Goal: Task Accomplishment & Management: Complete application form

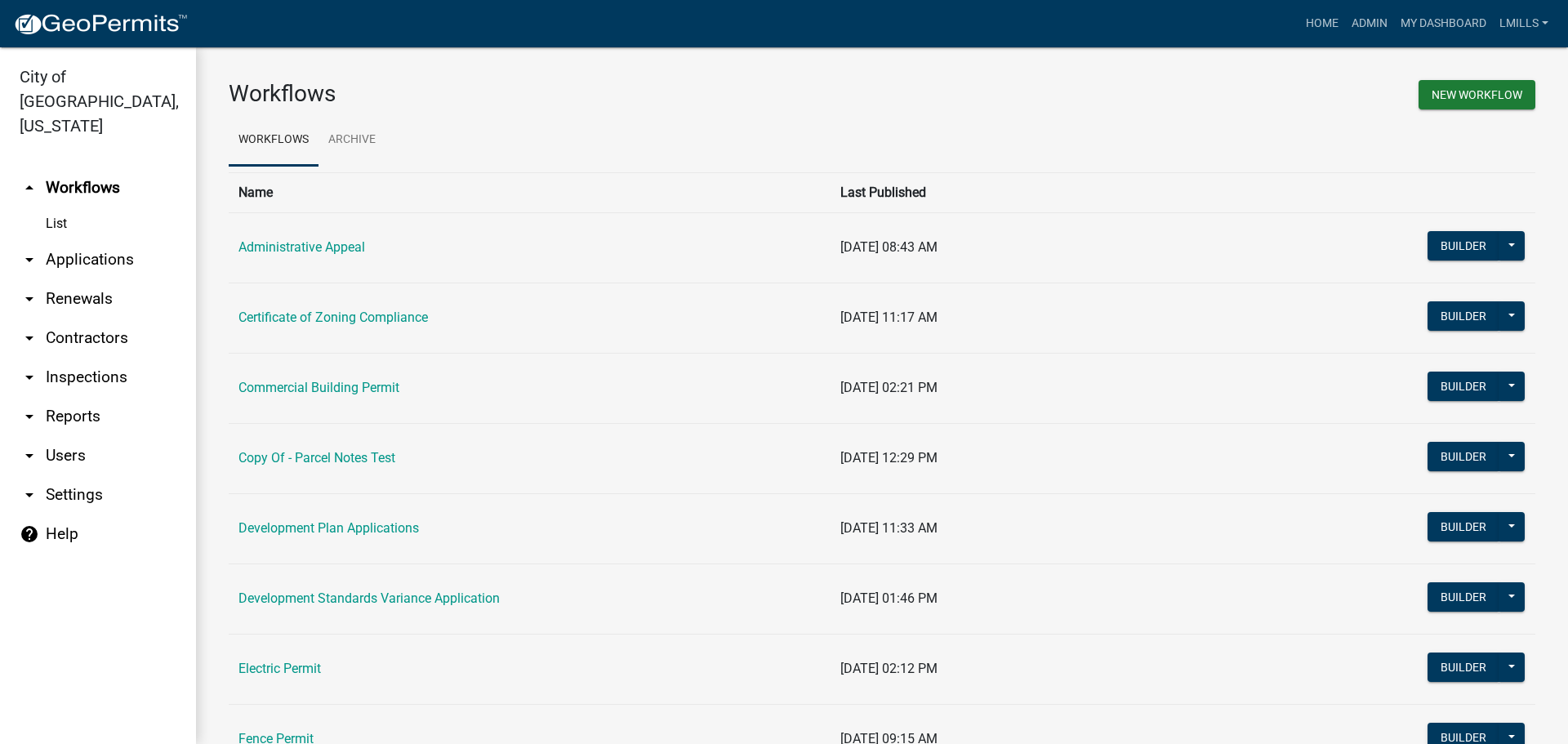
click at [98, 240] on link "arrow_drop_down Applications" at bounding box center [98, 259] width 196 height 39
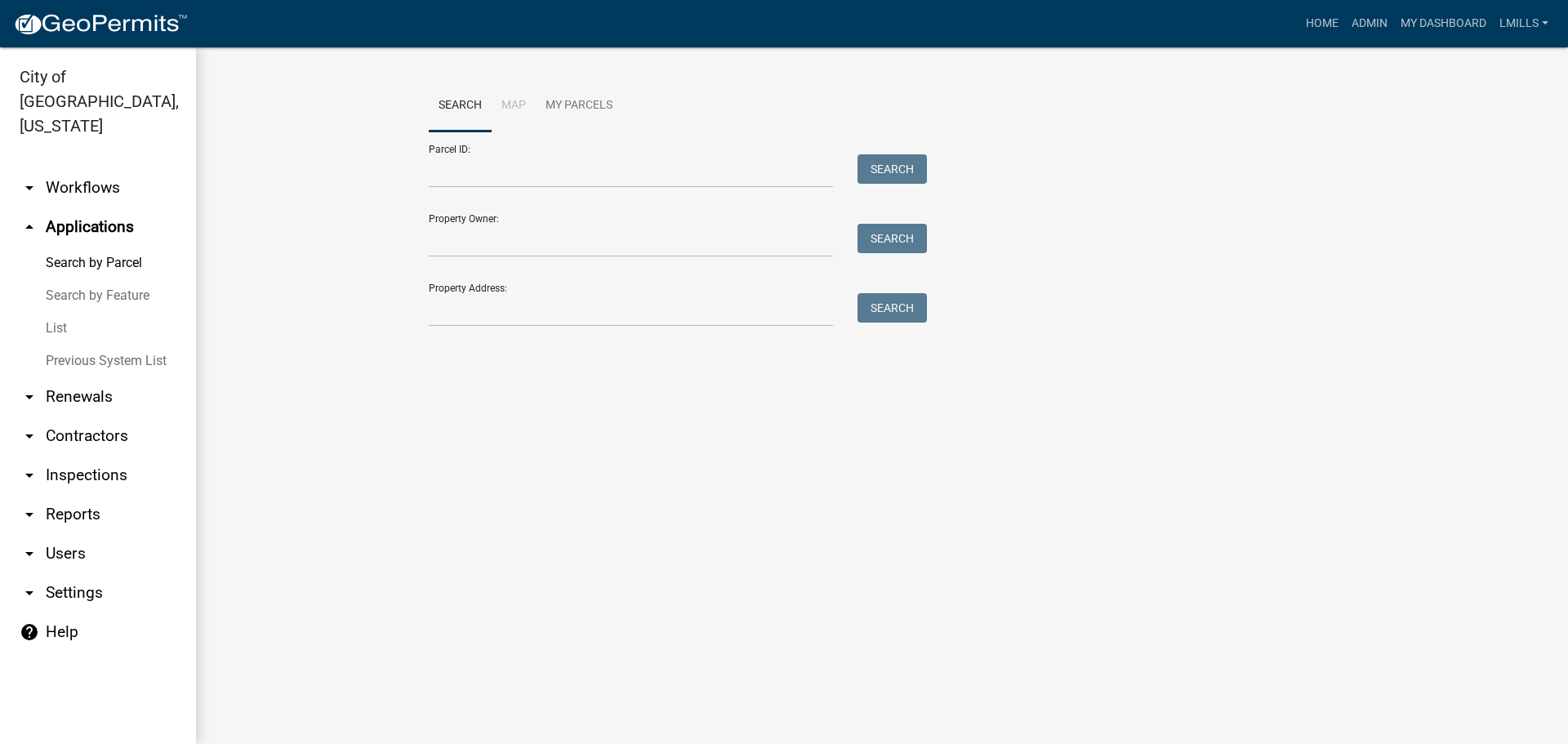
click at [52, 312] on link "List" at bounding box center [98, 328] width 196 height 33
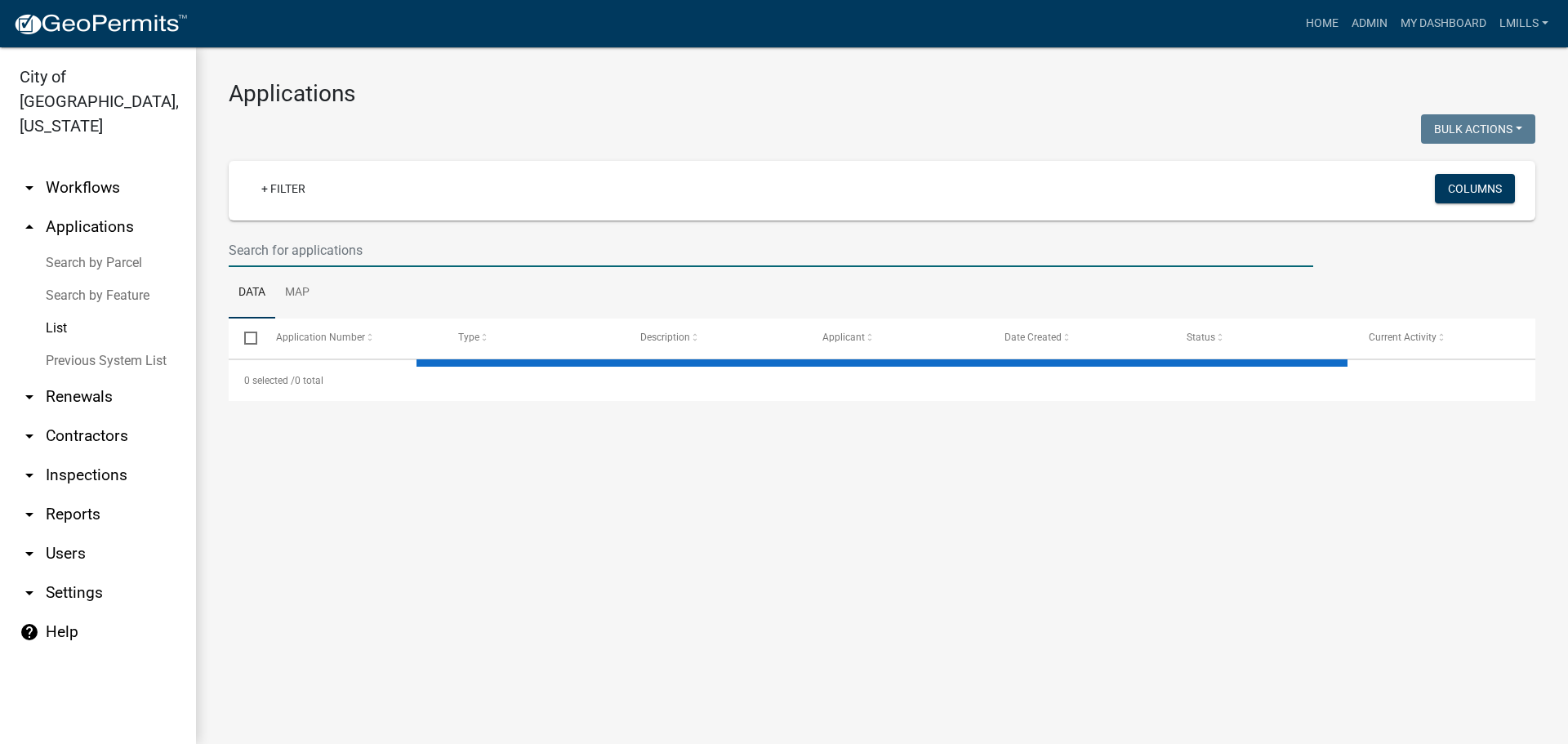
click at [415, 246] on input "text" at bounding box center [771, 250] width 1085 height 33
select select "3: 100"
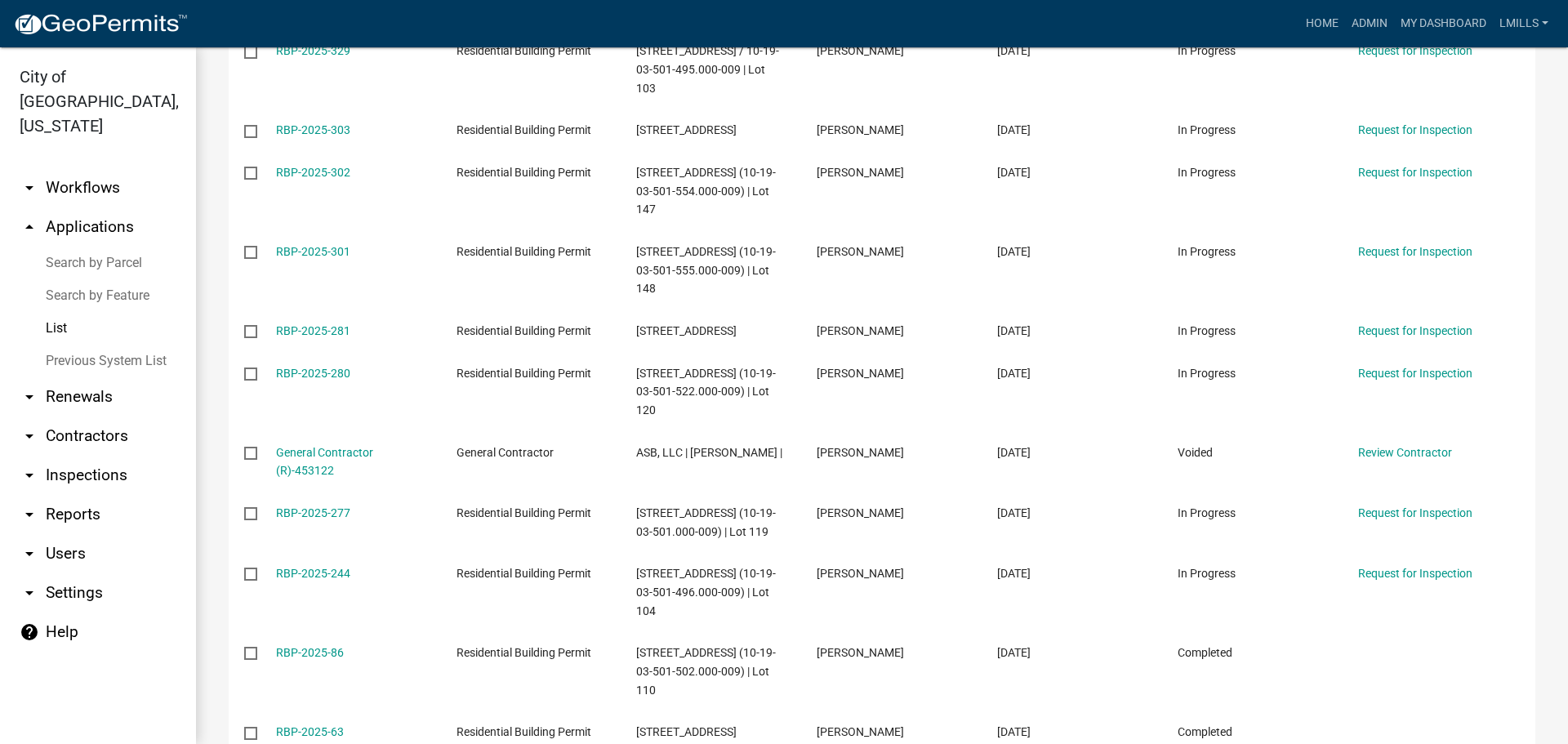
scroll to position [490, 0]
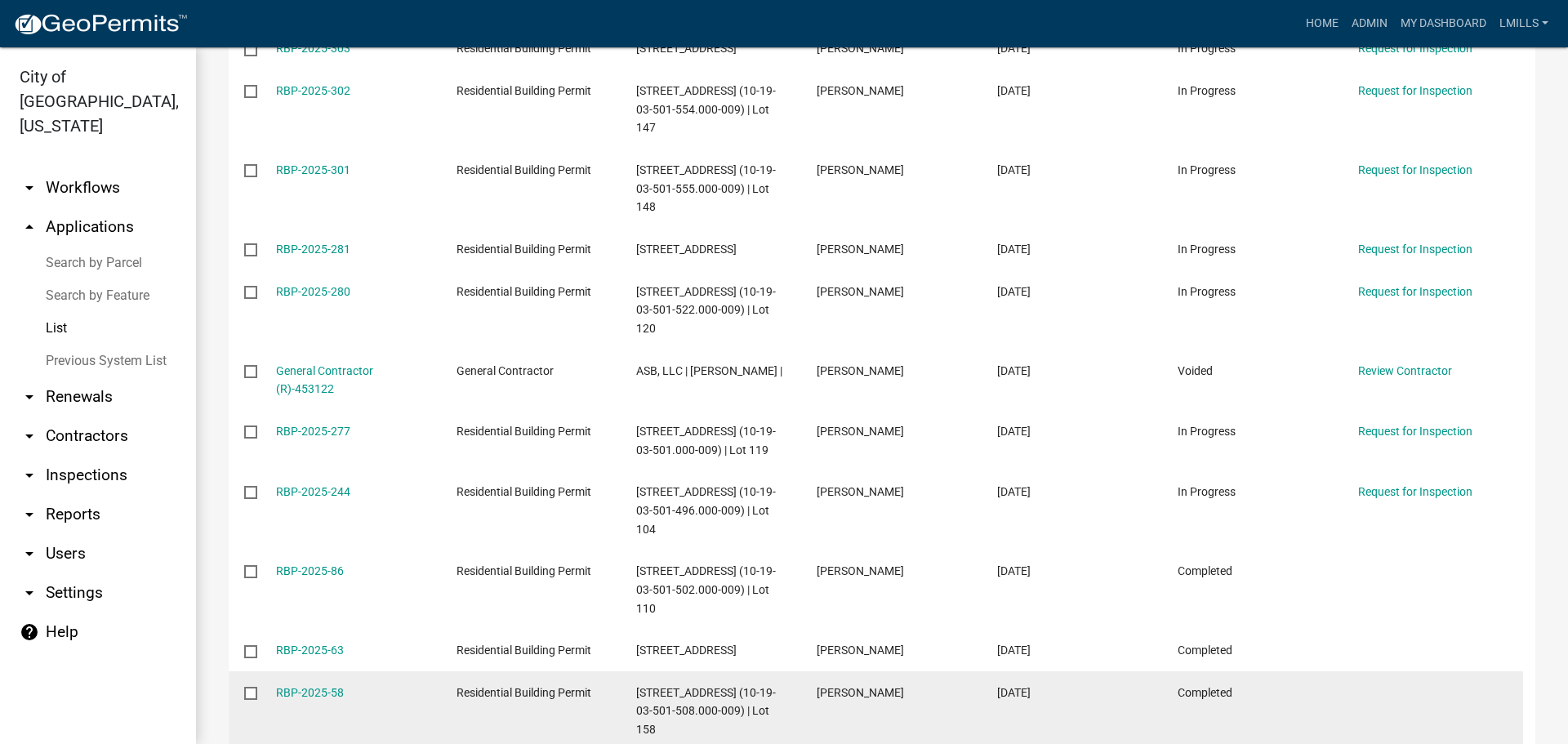
type input "ASB"
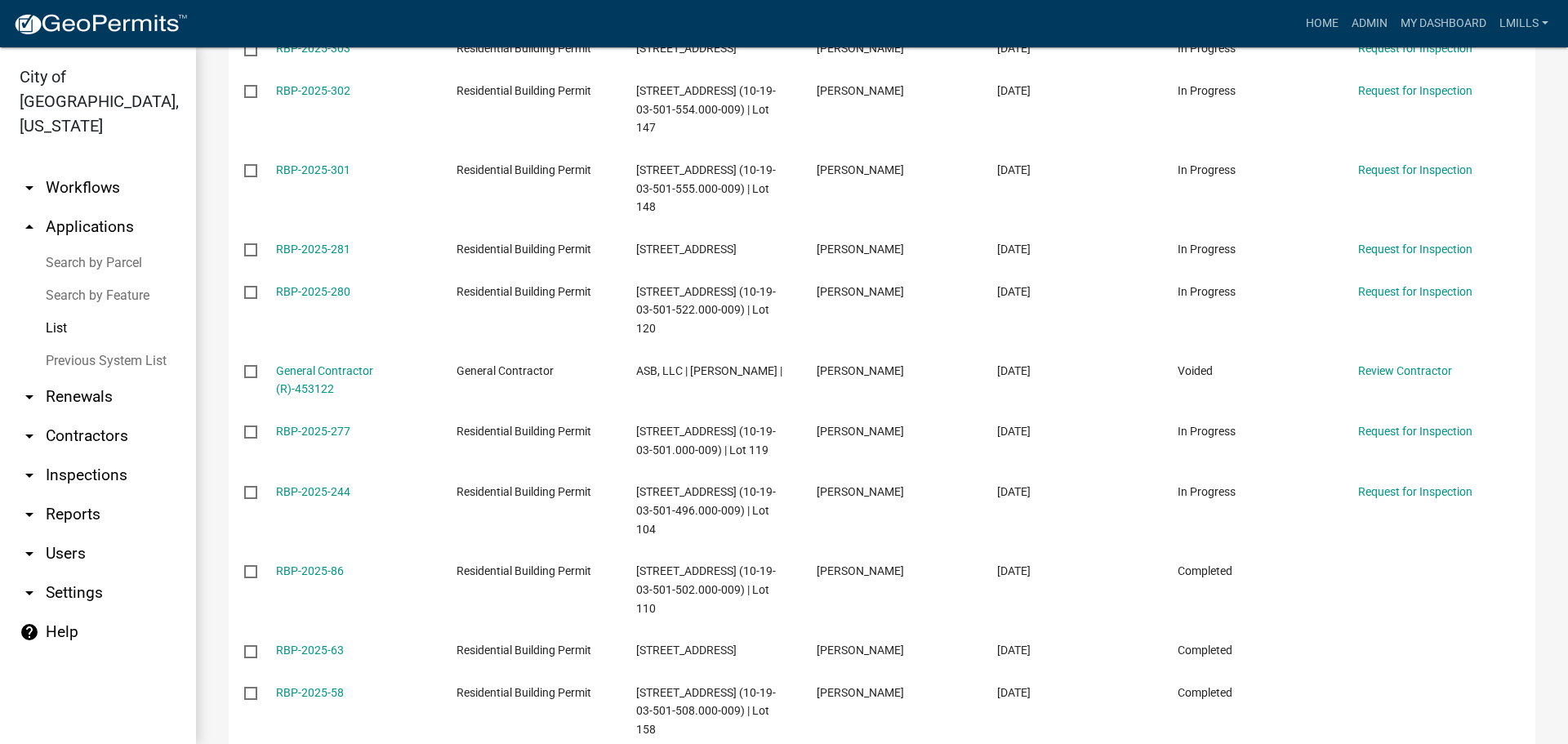
scroll to position [0, 0]
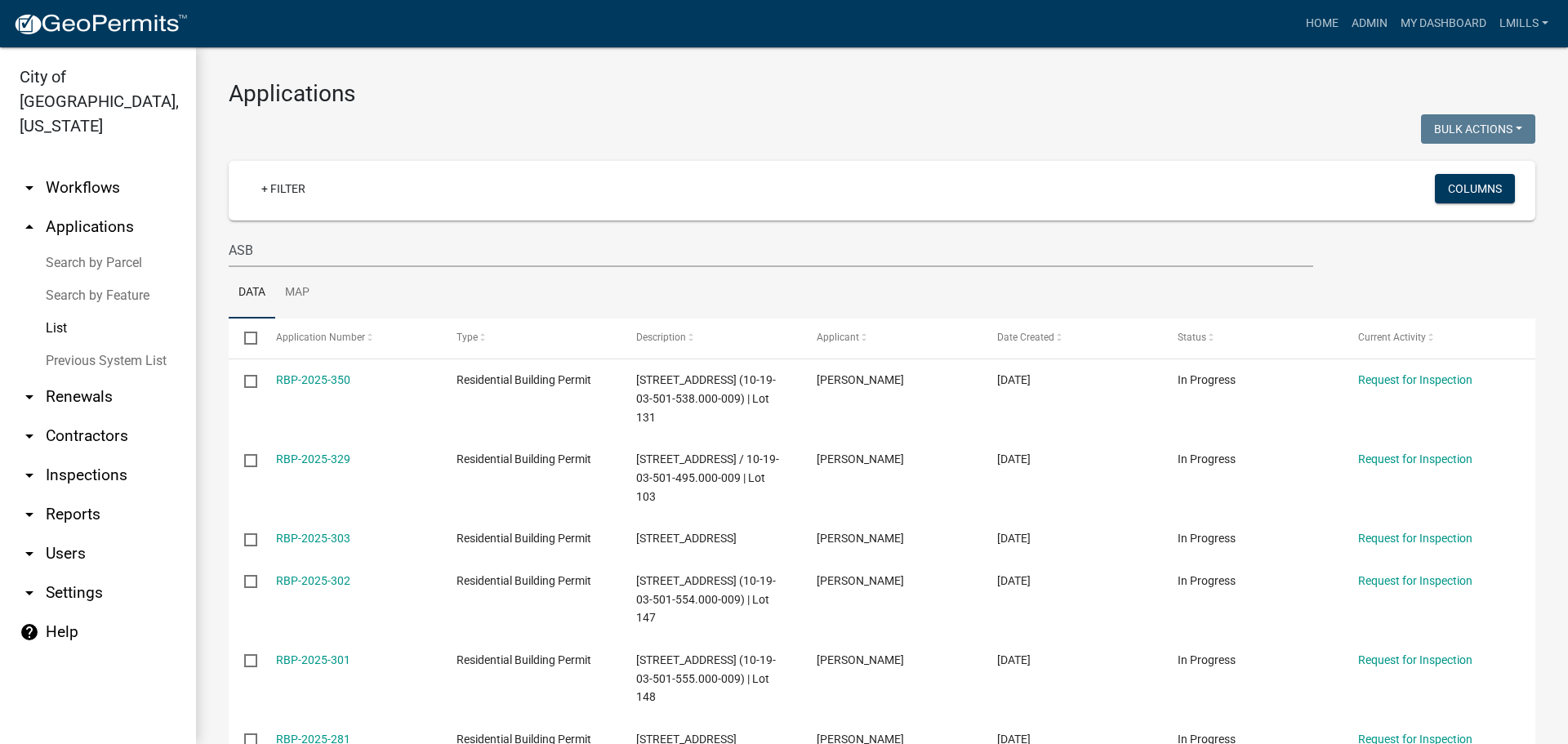
click at [116, 207] on link "arrow_drop_up Applications" at bounding box center [98, 226] width 196 height 39
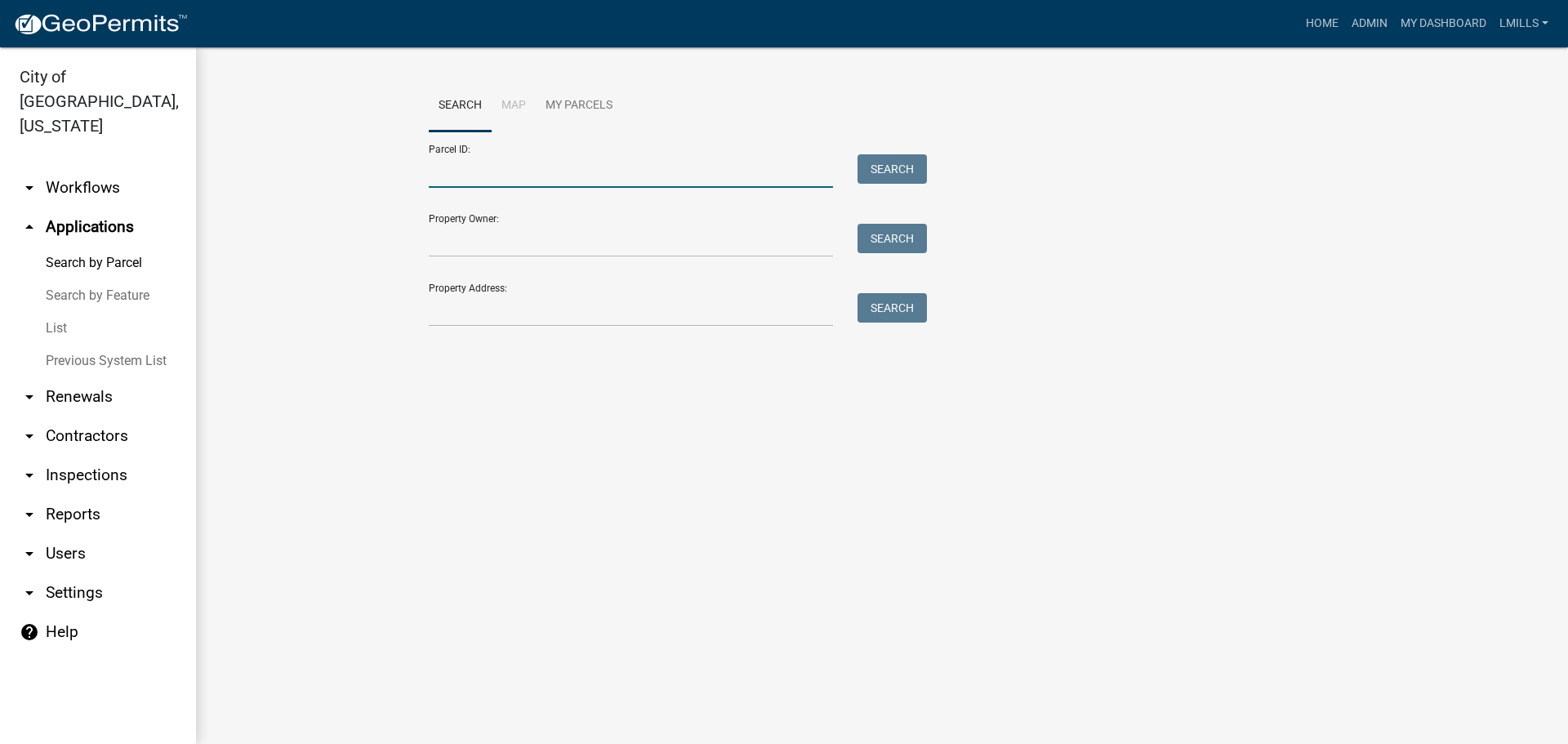
click at [499, 172] on input "Parcel ID:" at bounding box center [631, 170] width 404 height 33
paste input "10-19-03-501-538.000-009"
click at [433, 170] on input "10-19-03-501-538.000-009" at bounding box center [631, 170] width 404 height 33
type input "10-19-03-501-538.000-009"
click at [892, 161] on button "Search" at bounding box center [892, 168] width 69 height 29
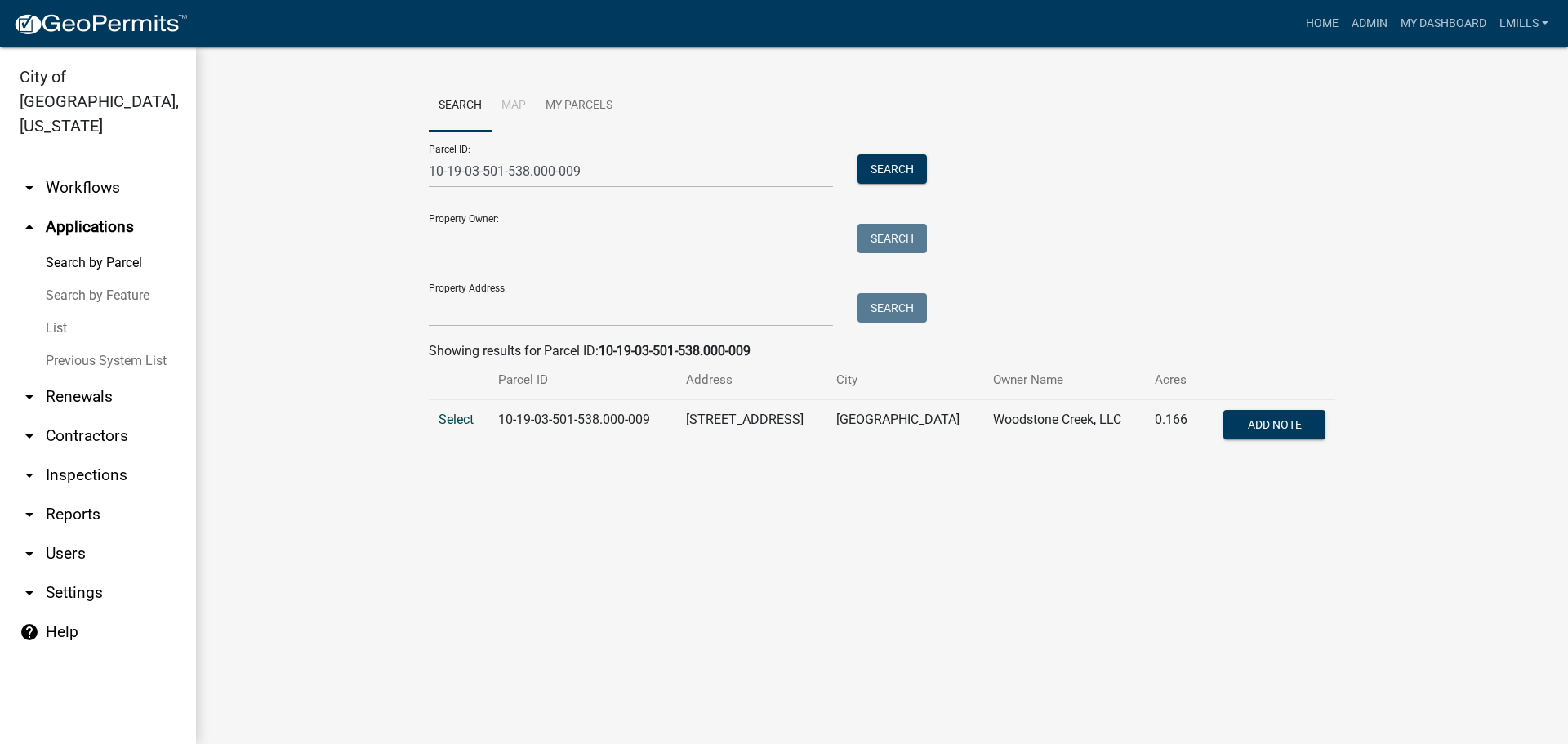
click at [447, 417] on span "Select" at bounding box center [456, 420] width 35 height 16
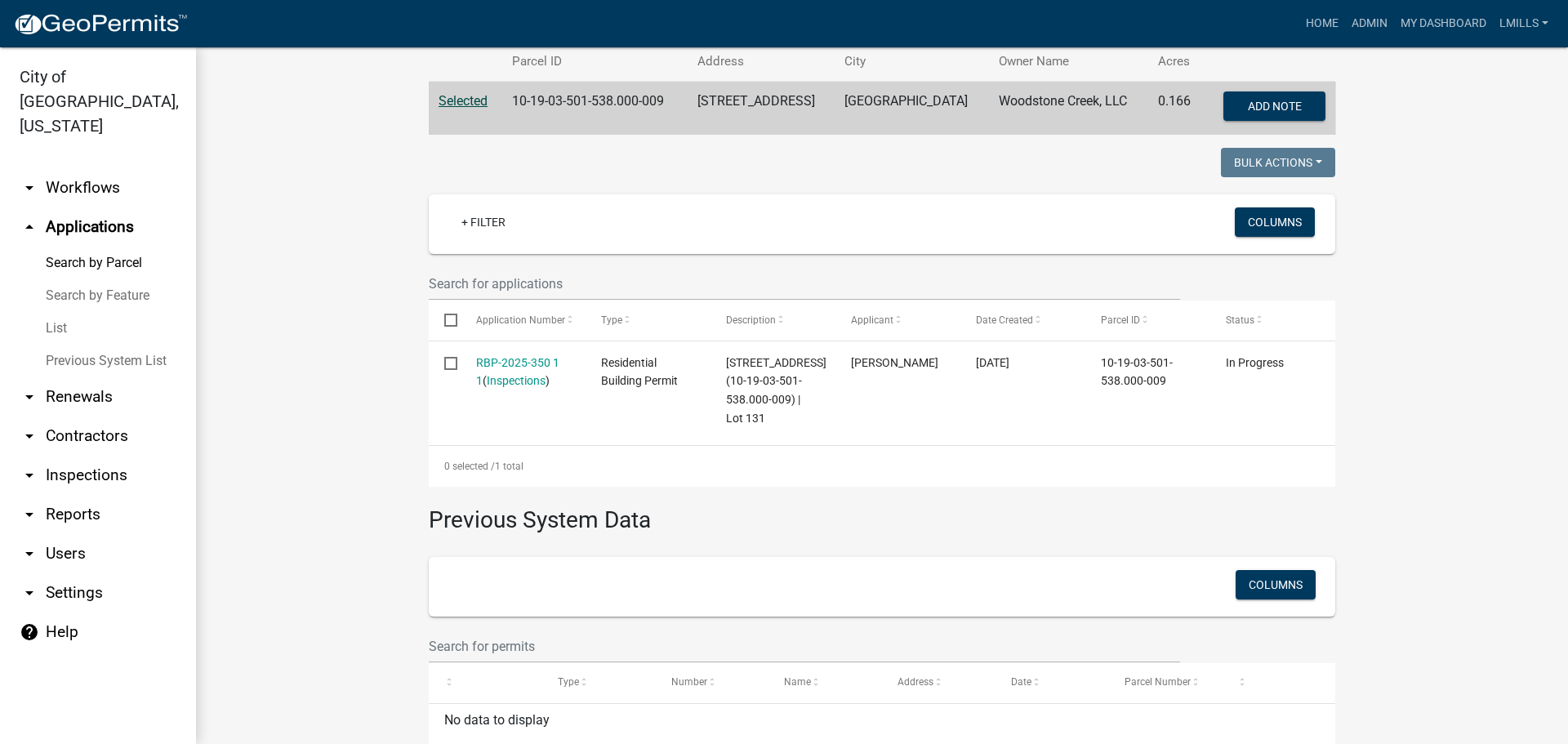
scroll to position [327, 0]
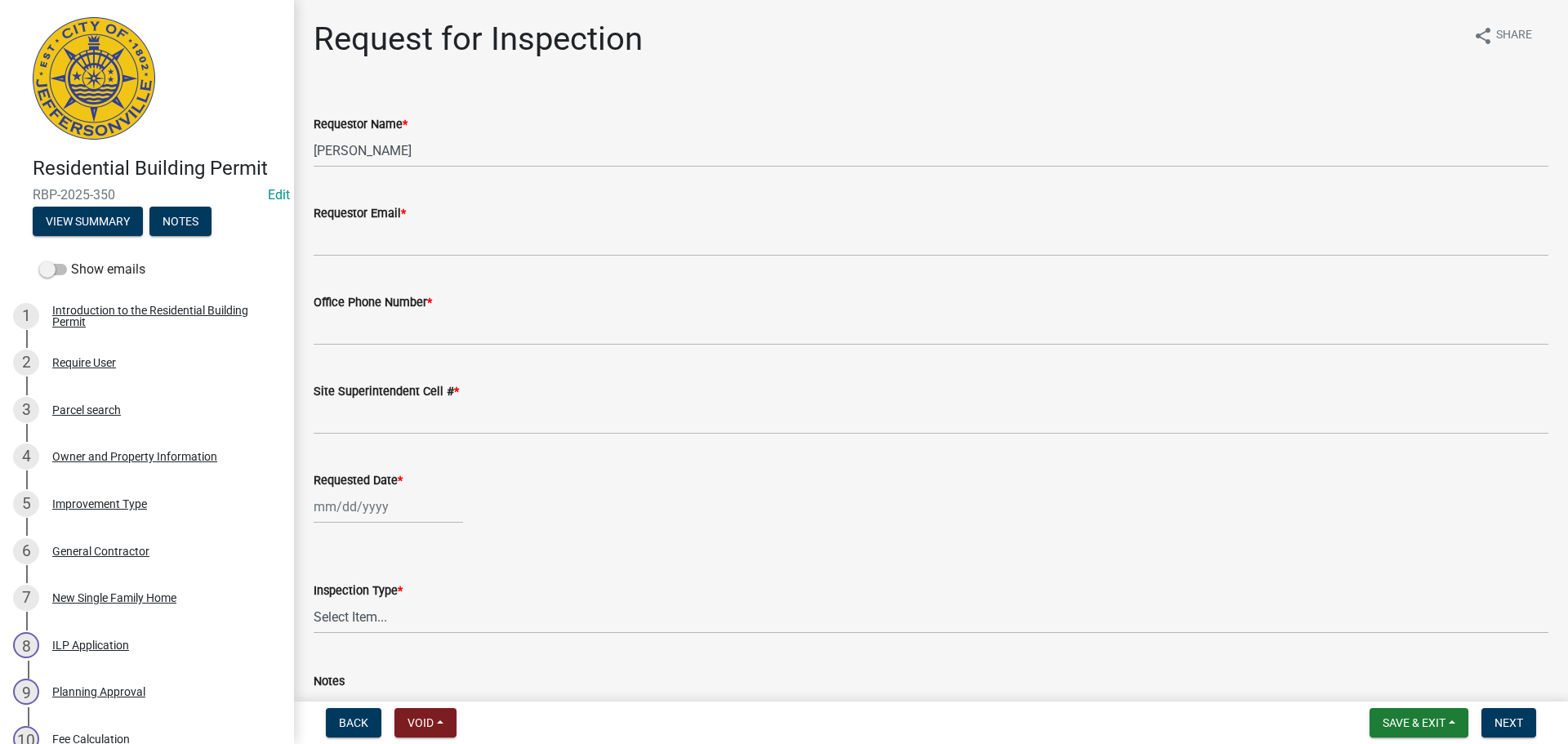
click at [324, 716] on form "Back Void Withdraw Lock Expire Void" at bounding box center [391, 722] width 144 height 29
click at [364, 724] on span "Back" at bounding box center [353, 722] width 29 height 13
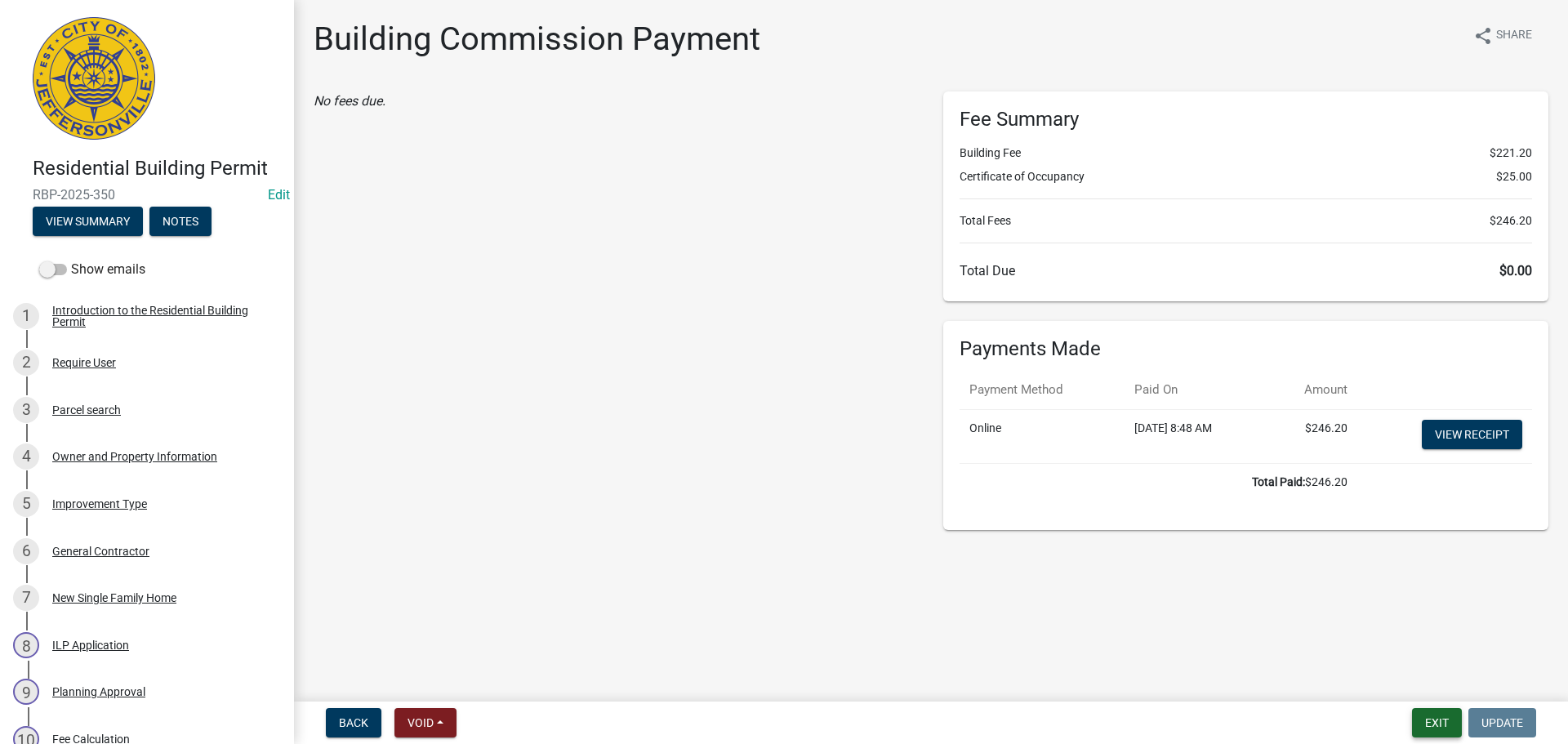
click at [1439, 719] on button "Exit" at bounding box center [1437, 722] width 50 height 29
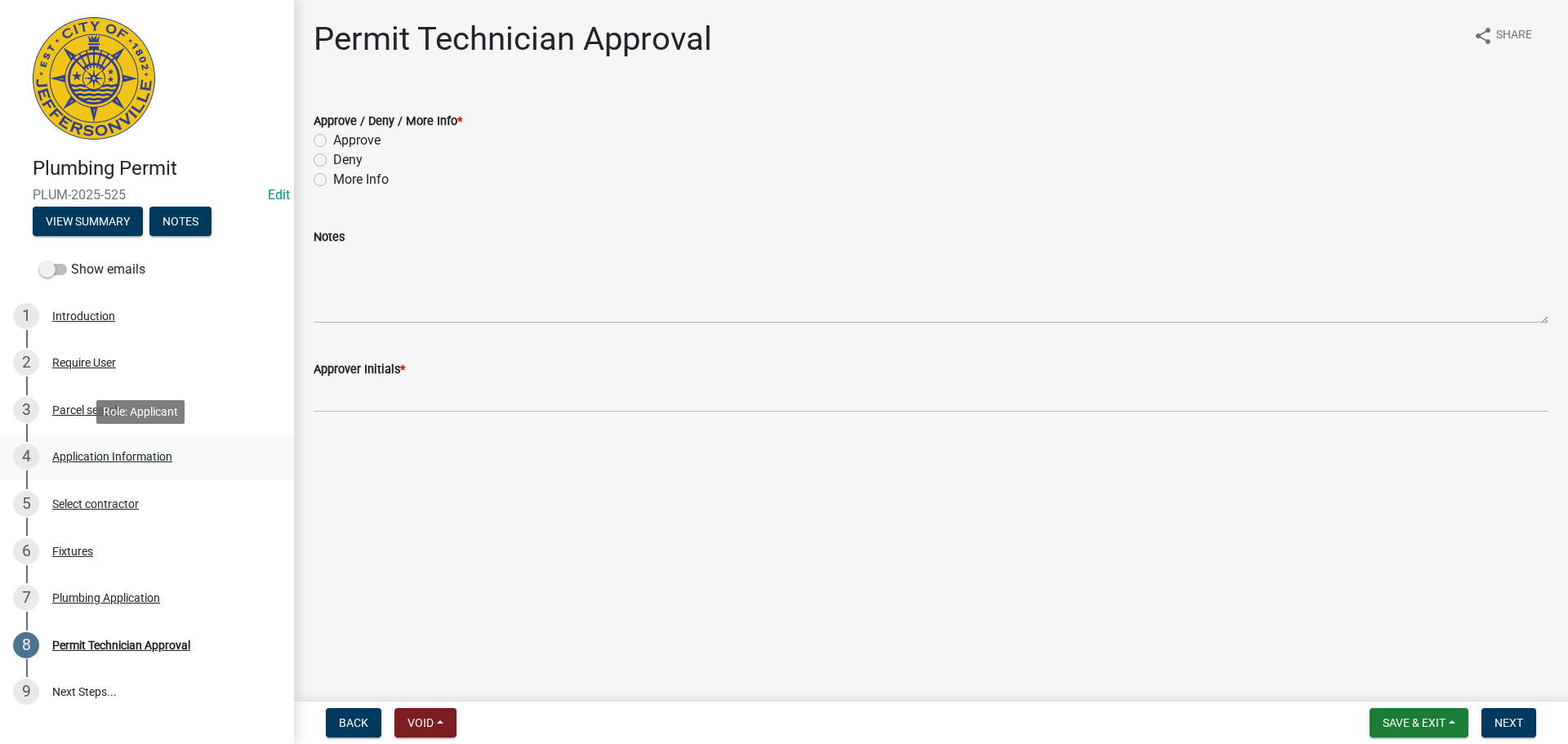
click at [113, 455] on div "Application Information" at bounding box center [112, 456] width 120 height 11
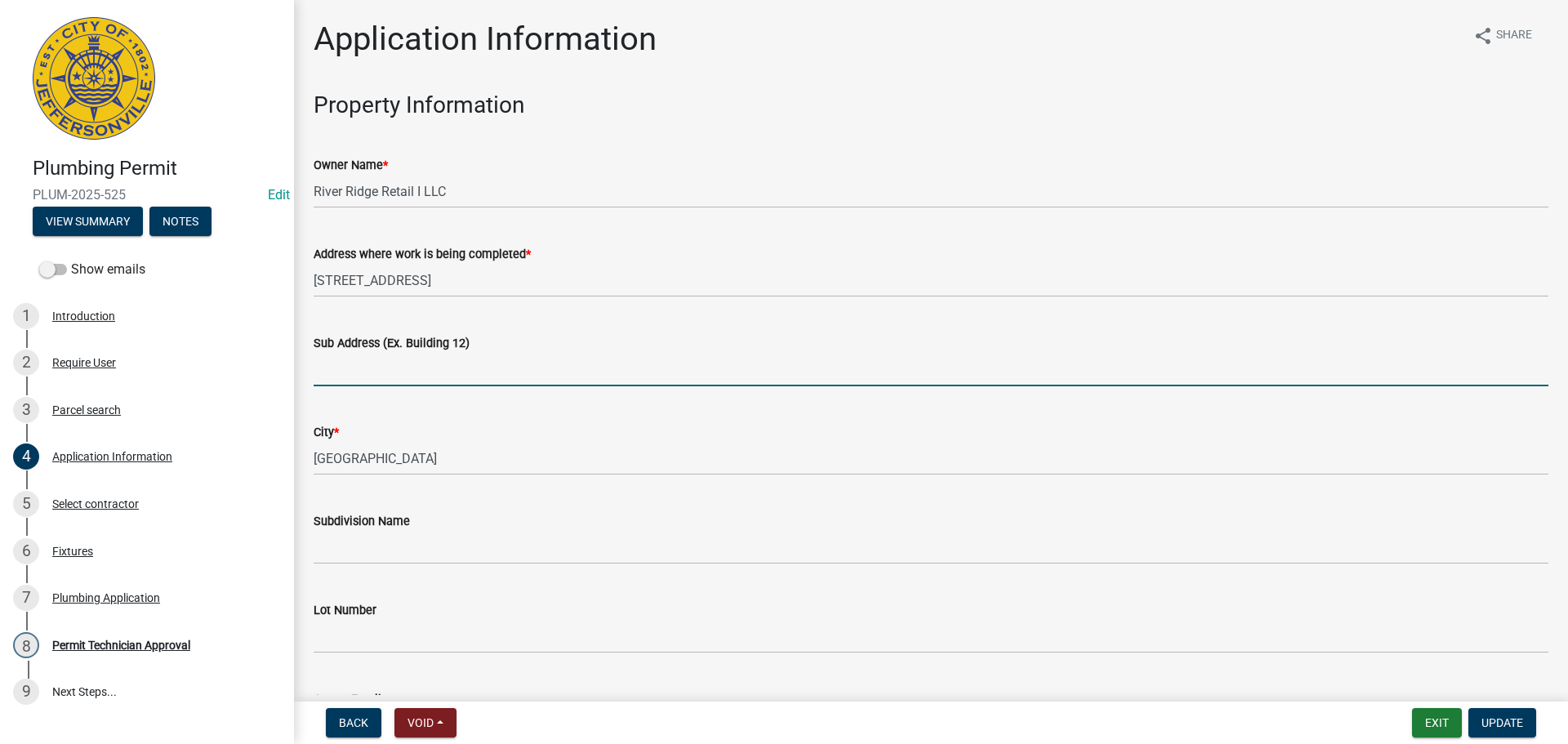
click at [410, 370] on input "Sub Address (Ex. Building 12)" at bounding box center [931, 369] width 1235 height 33
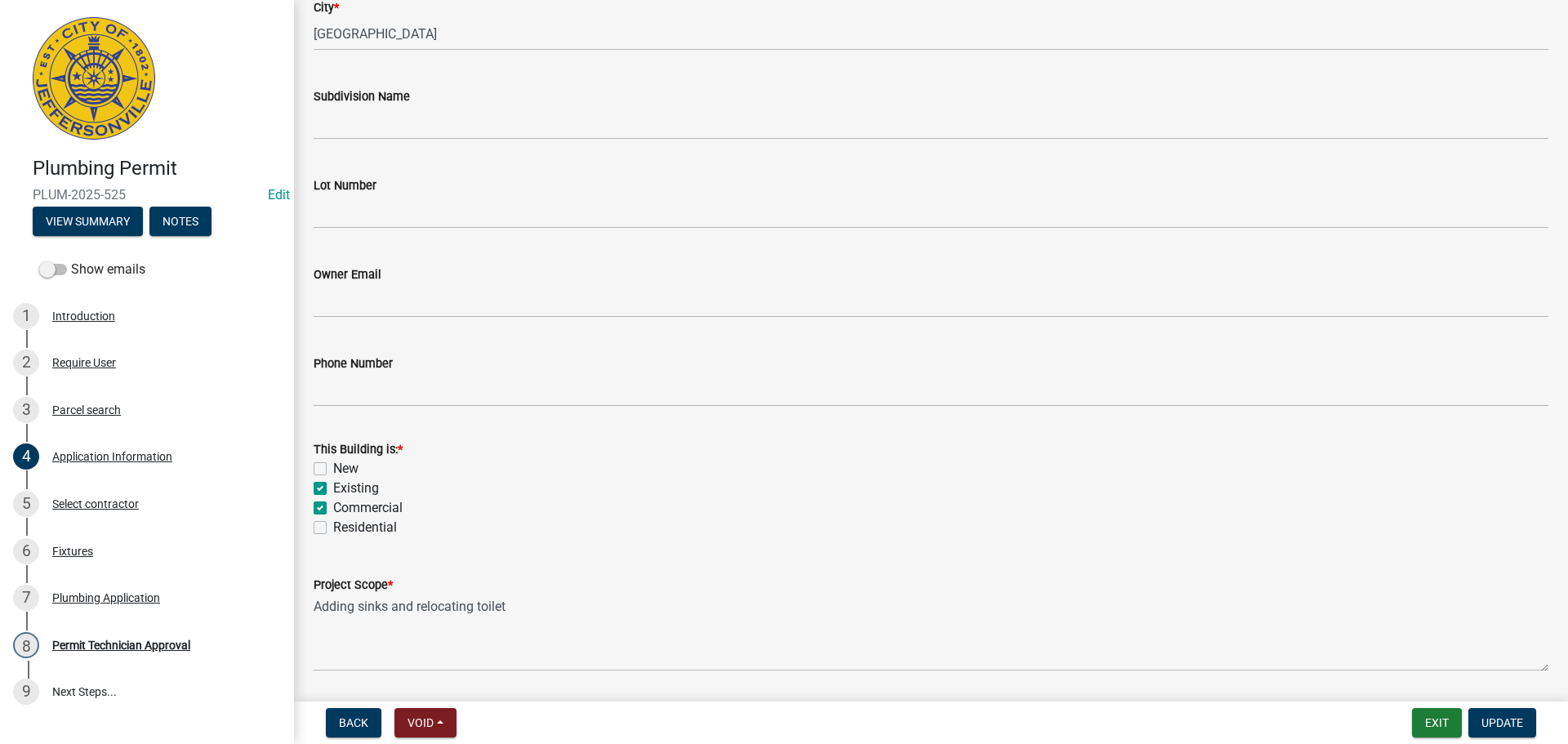
scroll to position [396, 0]
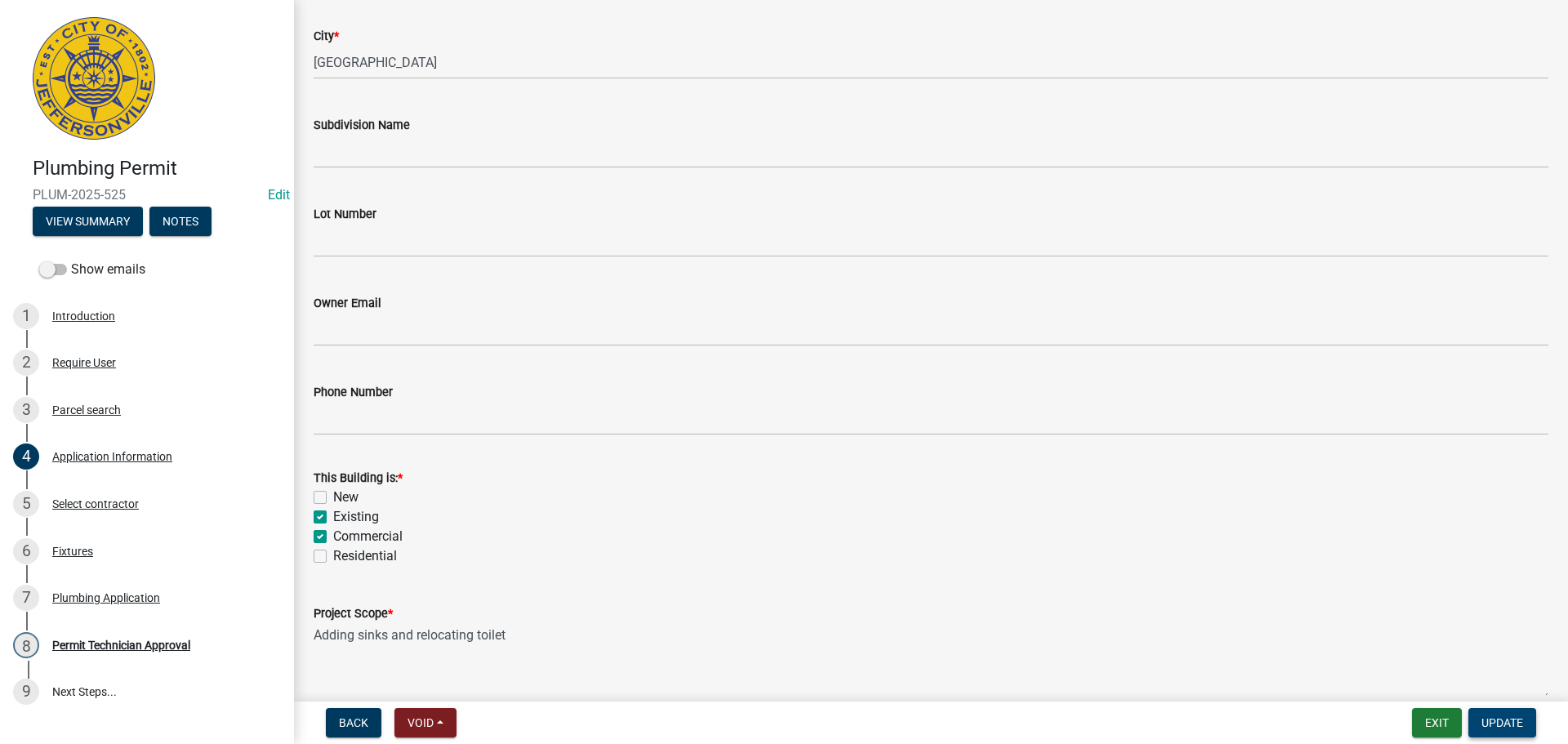
type input "[STREET_ADDRESS]"
click at [1512, 721] on span "Update" at bounding box center [1503, 722] width 42 height 13
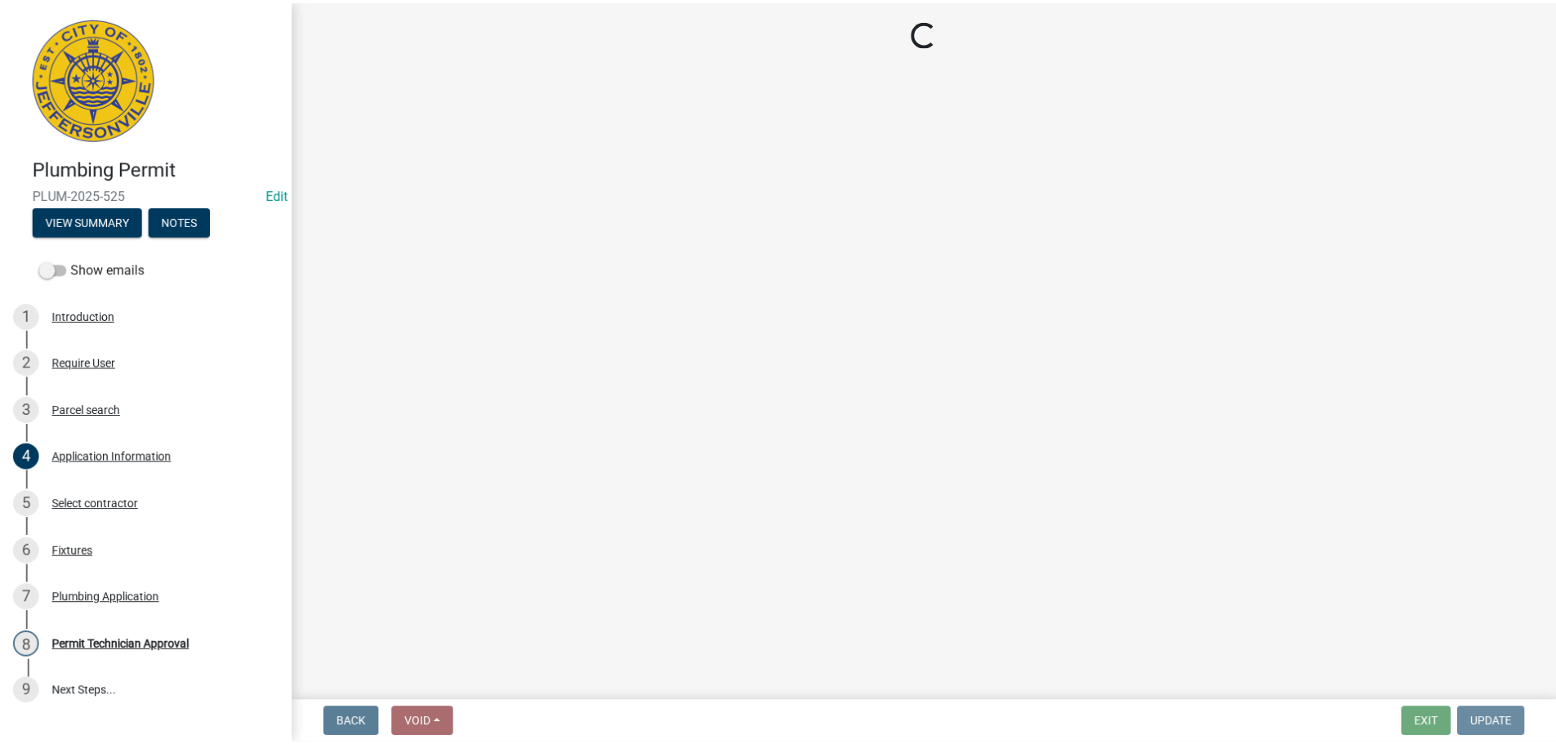
scroll to position [0, 0]
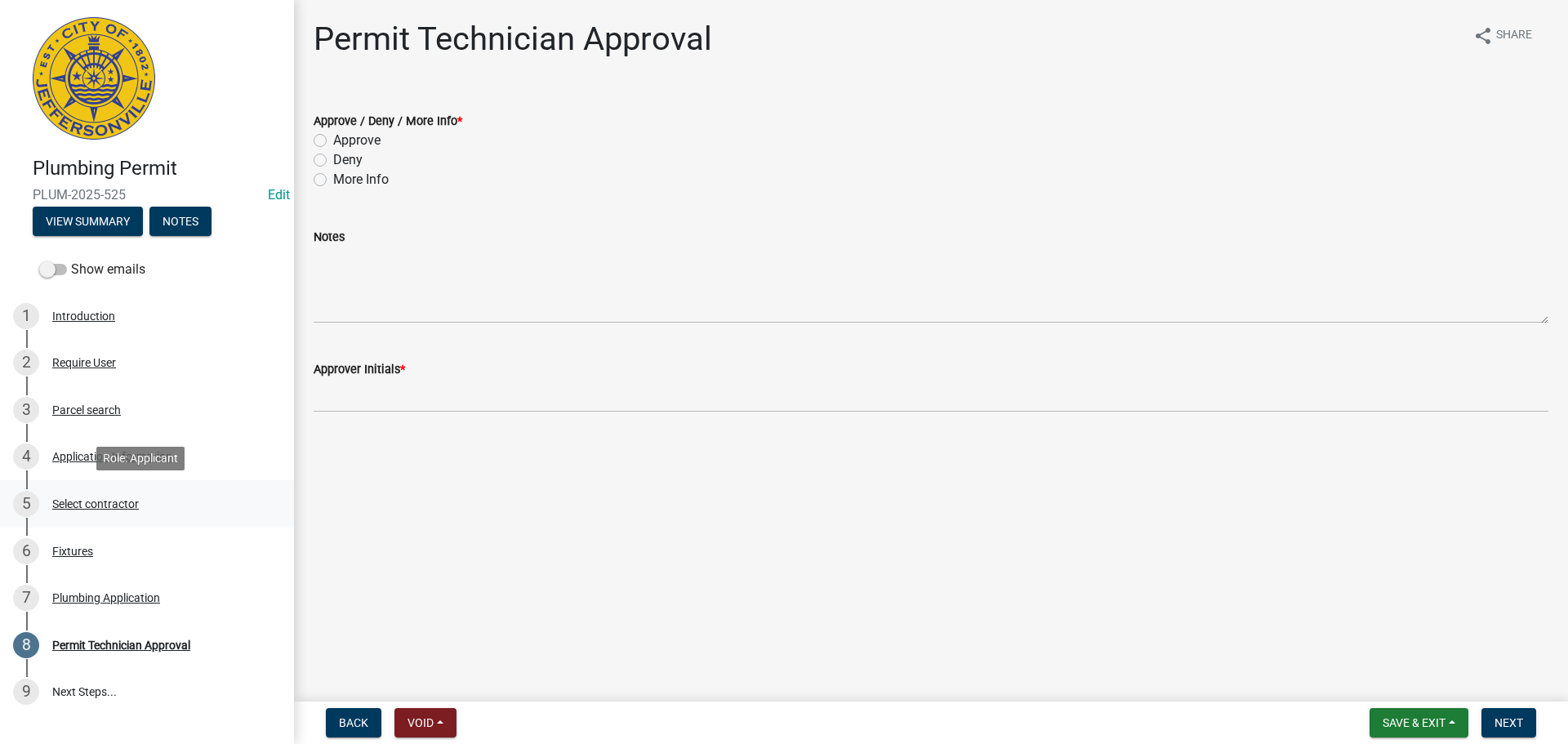
click at [91, 506] on div "Select contractor" at bounding box center [95, 503] width 87 height 11
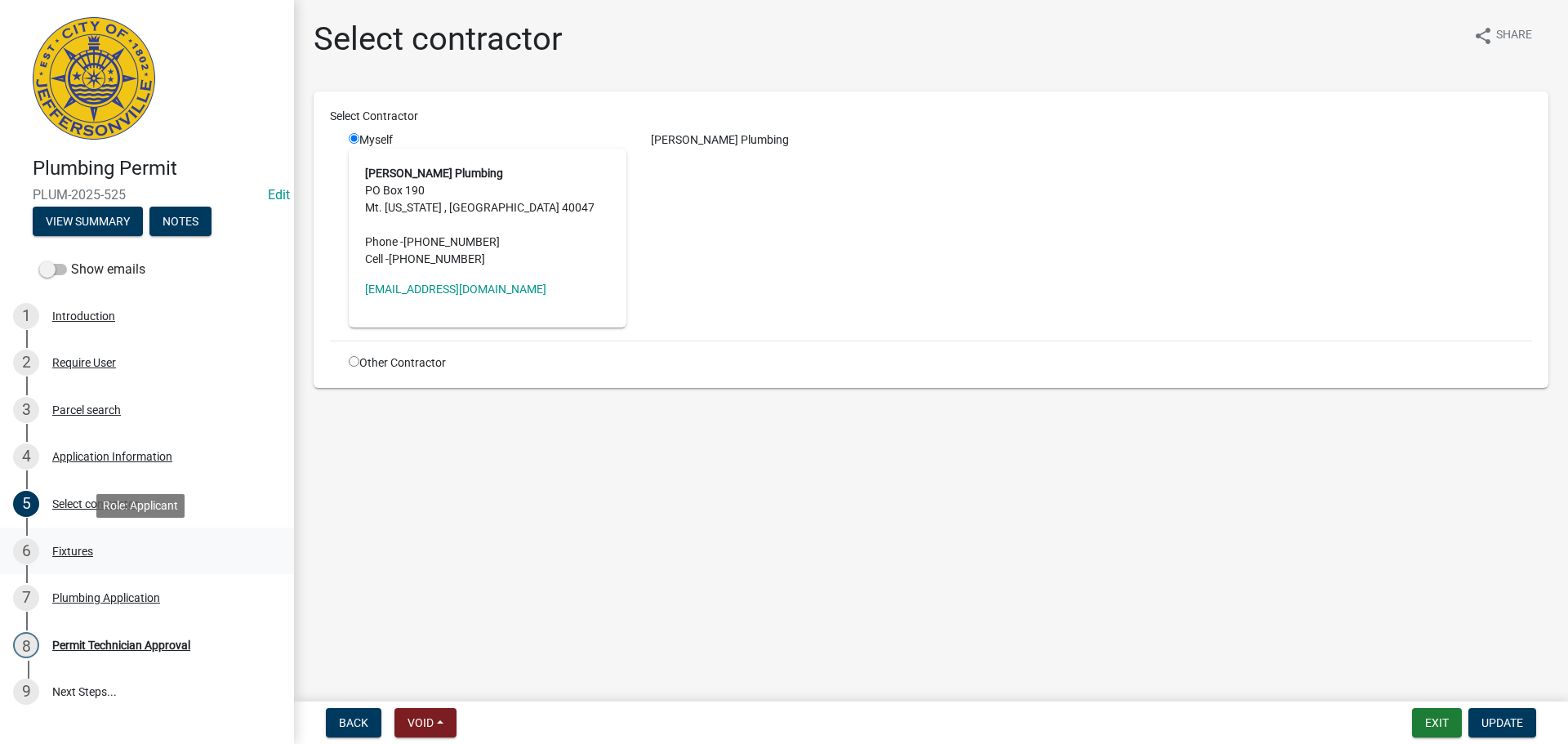
click at [70, 551] on div "Fixtures" at bounding box center [72, 551] width 41 height 11
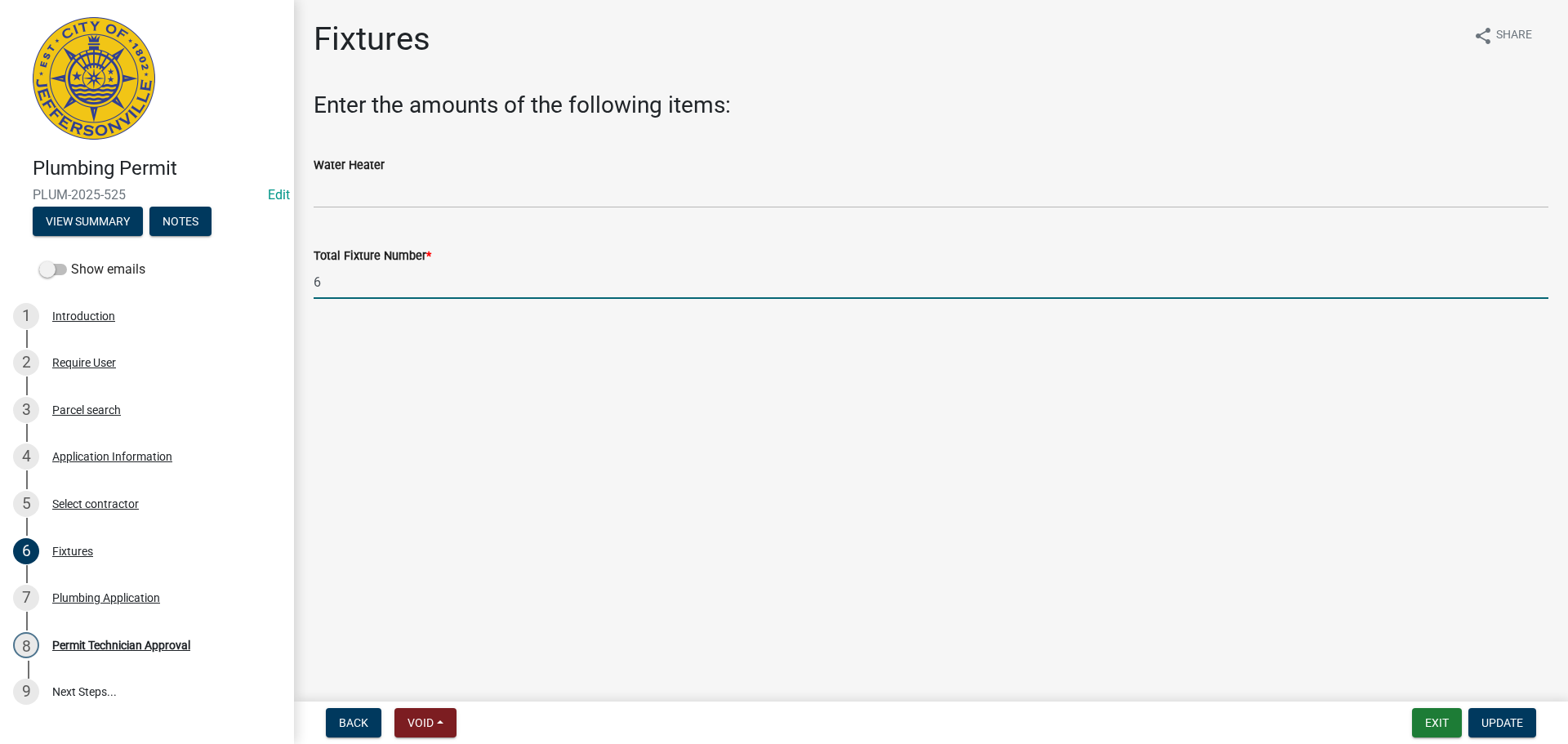
click at [314, 278] on input "6" at bounding box center [931, 281] width 1235 height 33
type input "16"
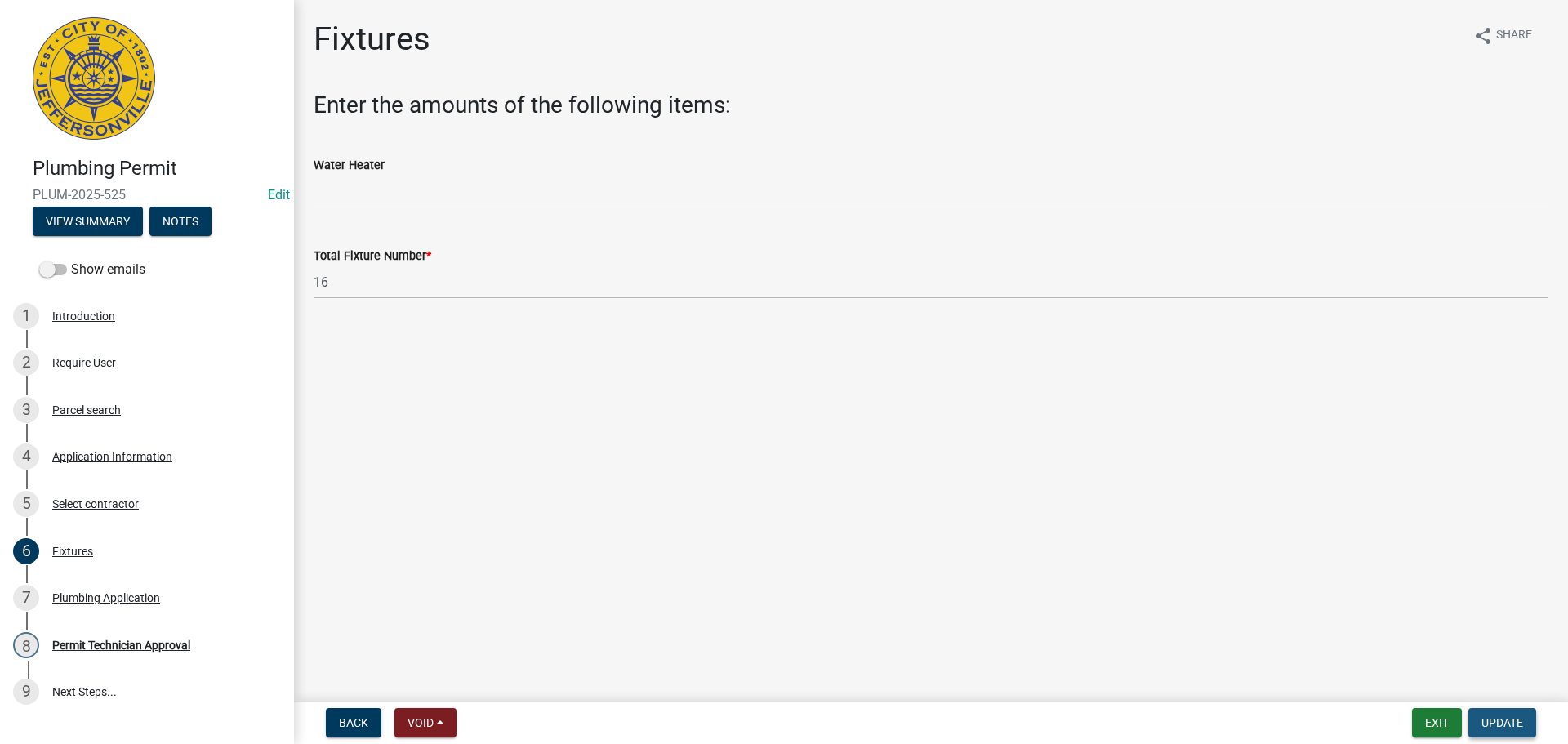
click at [1496, 723] on span "Update" at bounding box center [1503, 722] width 42 height 13
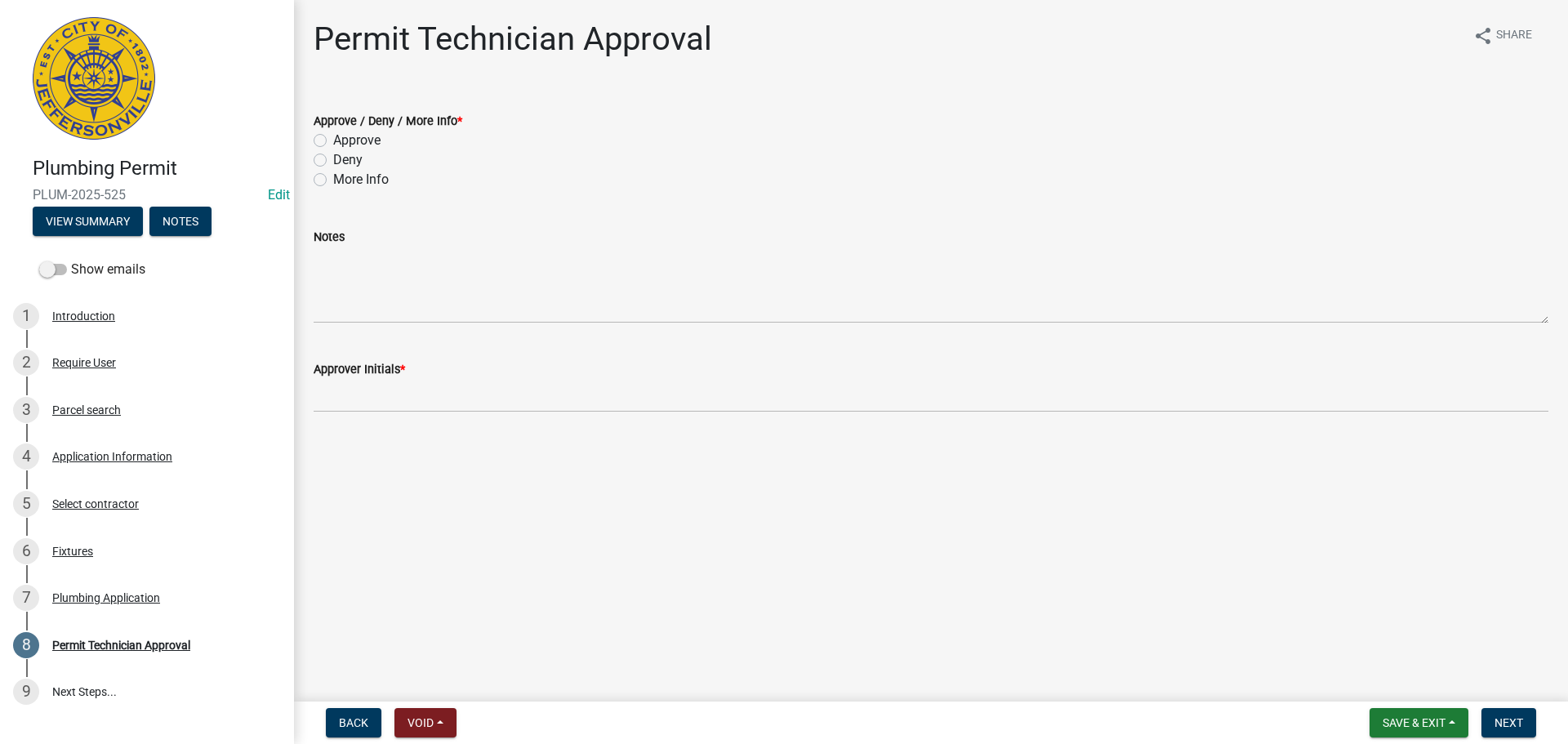
click at [377, 138] on label "Approve" at bounding box center [356, 141] width 47 height 20
click at [344, 138] on input "Approve" at bounding box center [338, 136] width 11 height 11
radio input "true"
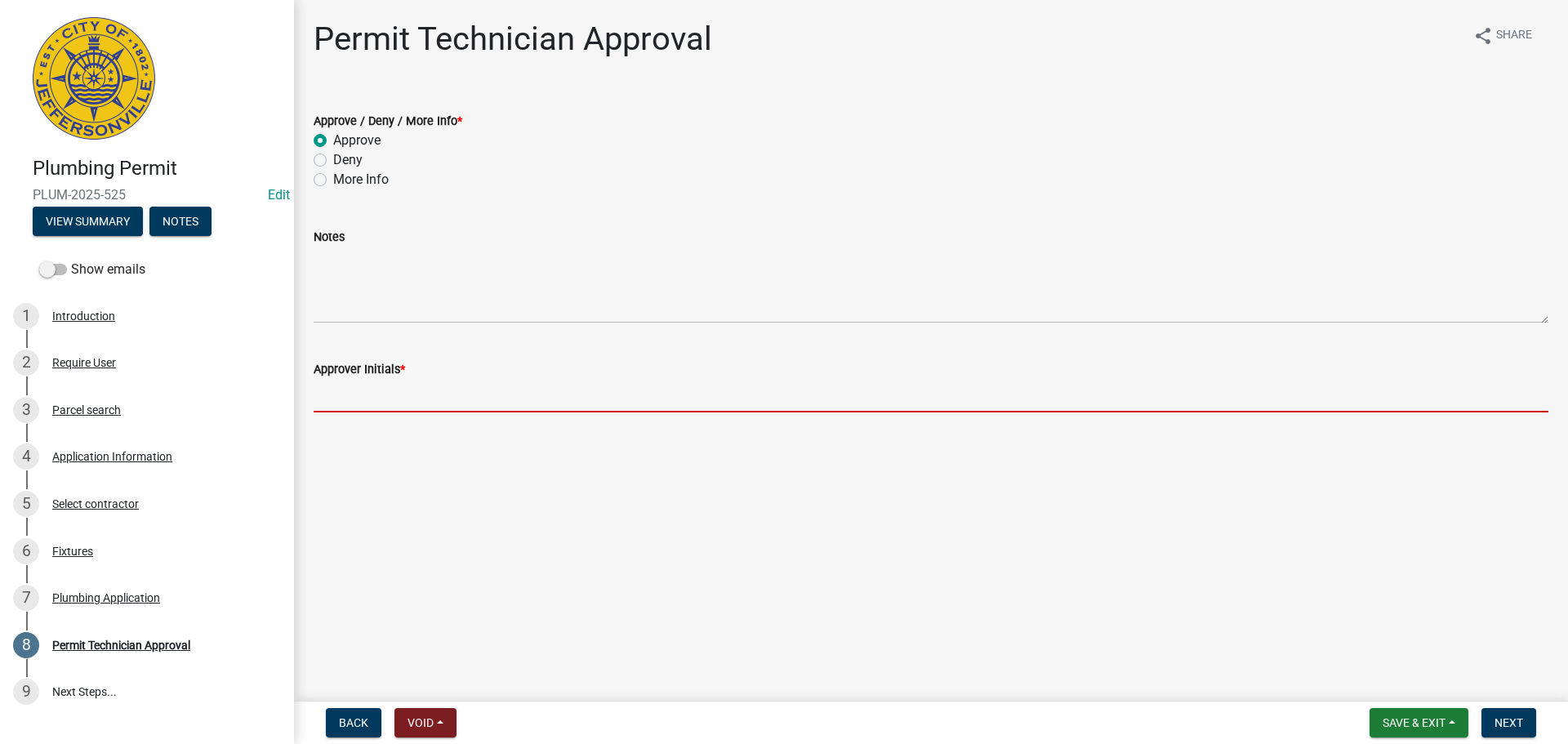
click at [385, 389] on input "Approver Initials *" at bounding box center [931, 395] width 1235 height 33
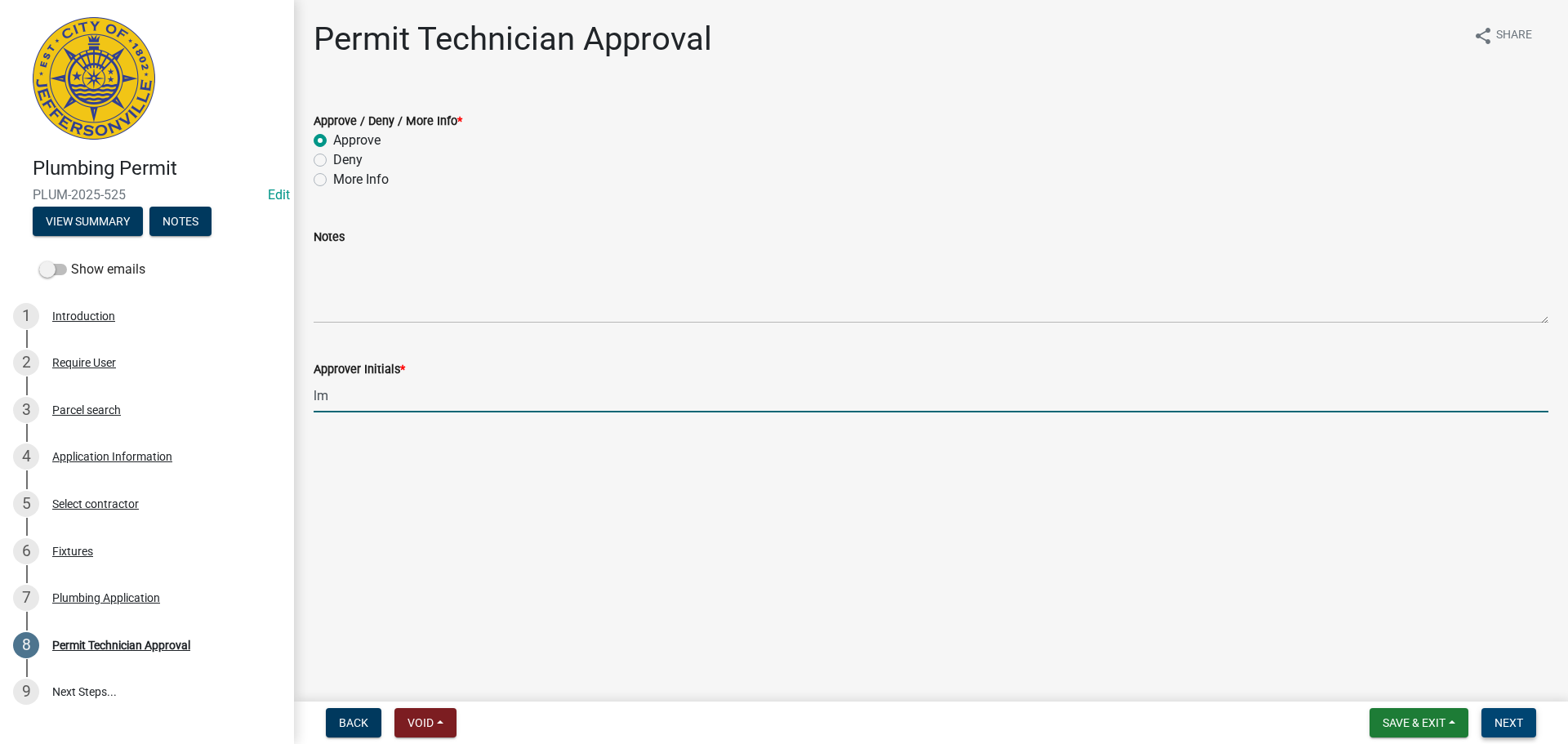
type input "lm"
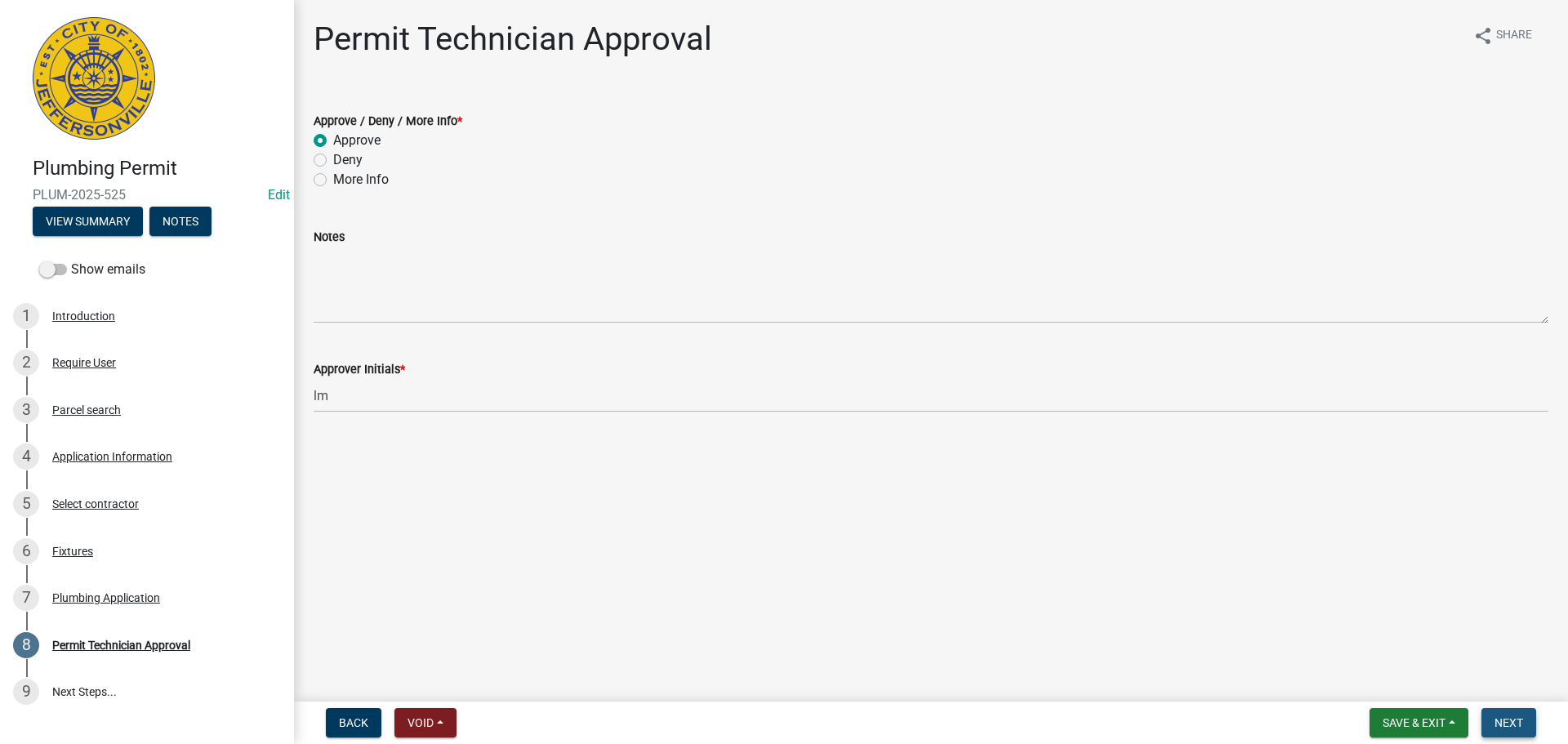
click at [1526, 720] on button "Next" at bounding box center [1509, 722] width 55 height 29
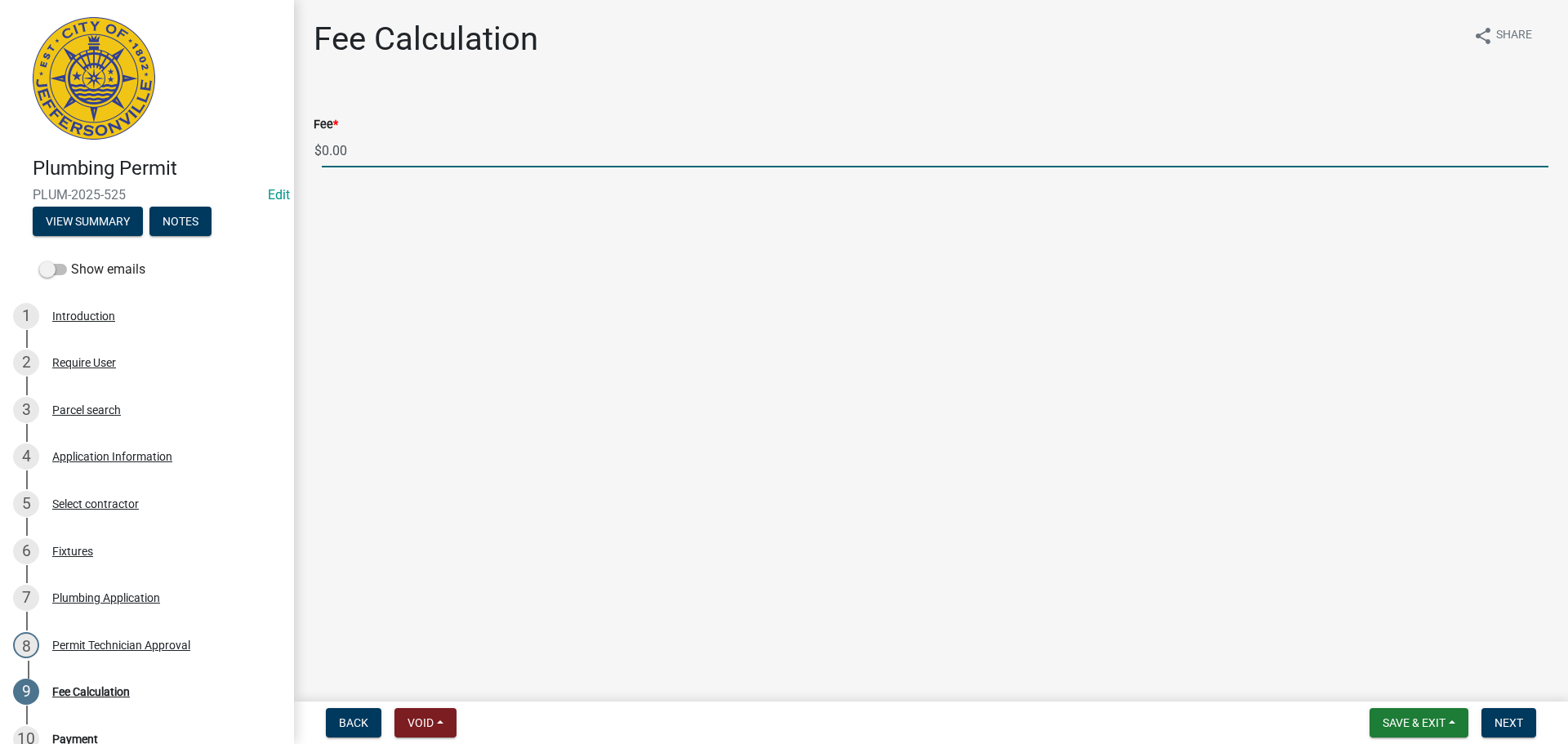
drag, startPoint x: 304, startPoint y: 153, endPoint x: 282, endPoint y: 153, distance: 22.1
click at [282, 153] on div "Plumbing Permit PLUM-2025-525 Edit View Summary Notes Show emails 1 Introductio…" at bounding box center [784, 372] width 1568 height 744
type input "175.00"
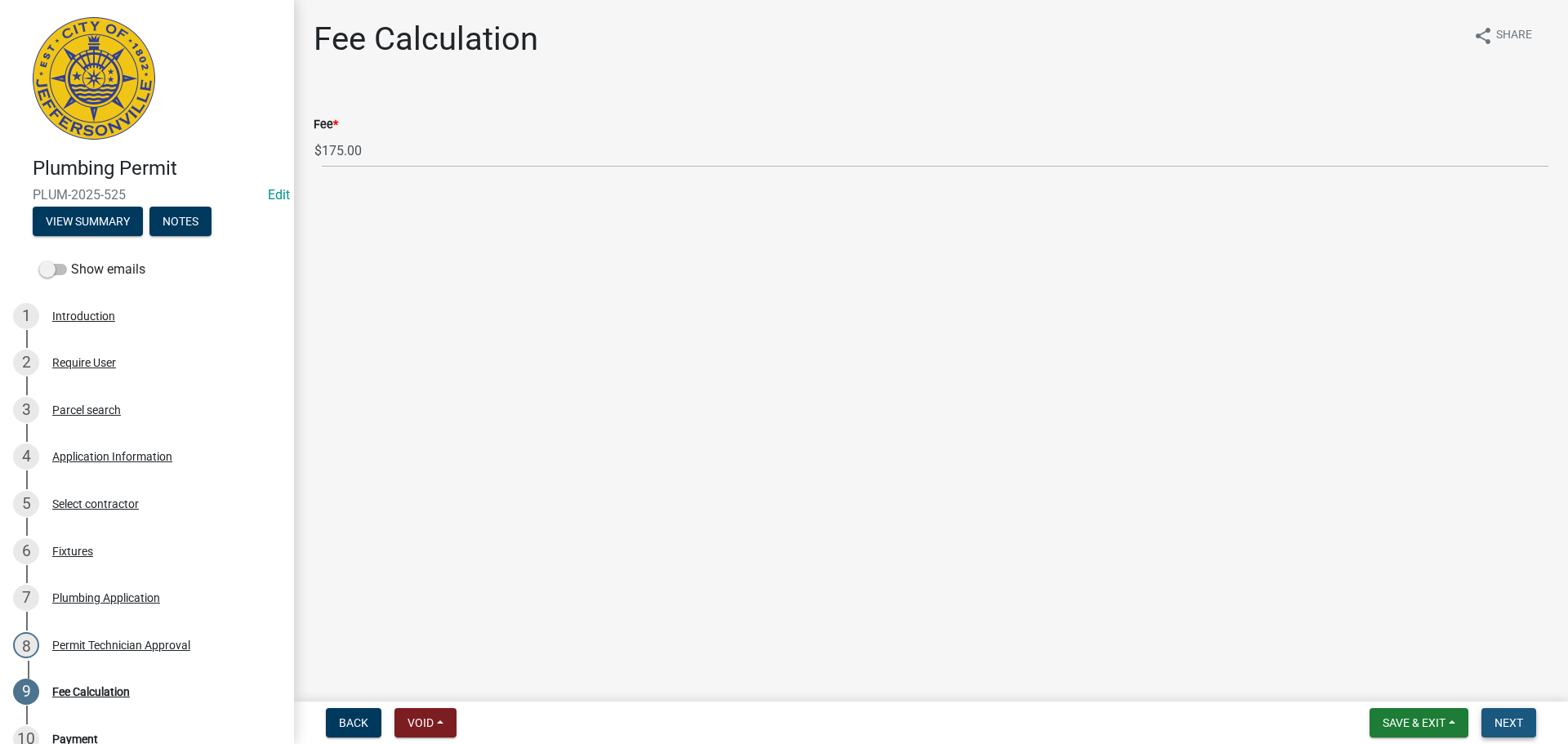
click at [1507, 717] on span "Next" at bounding box center [1509, 722] width 29 height 13
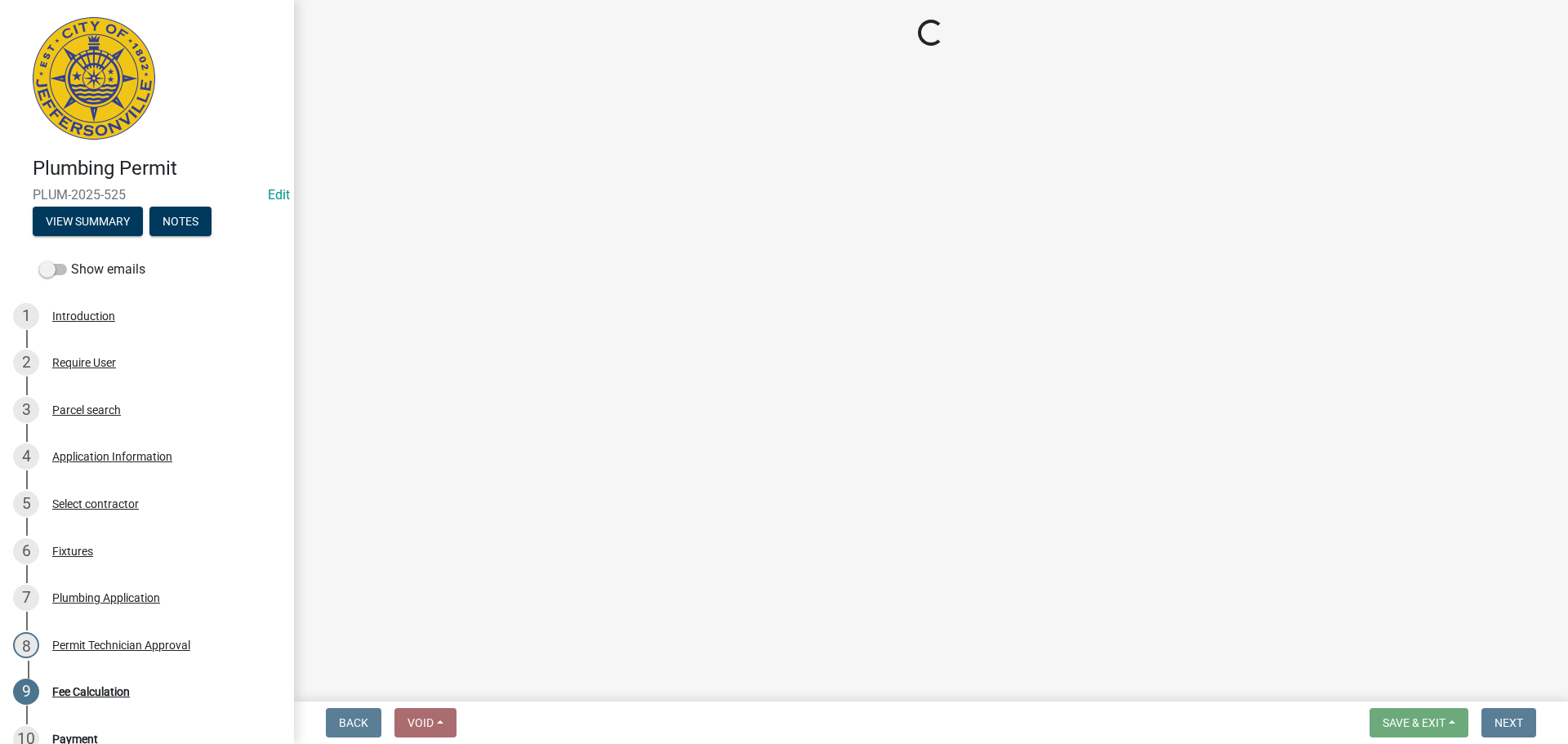
select select "3: 3"
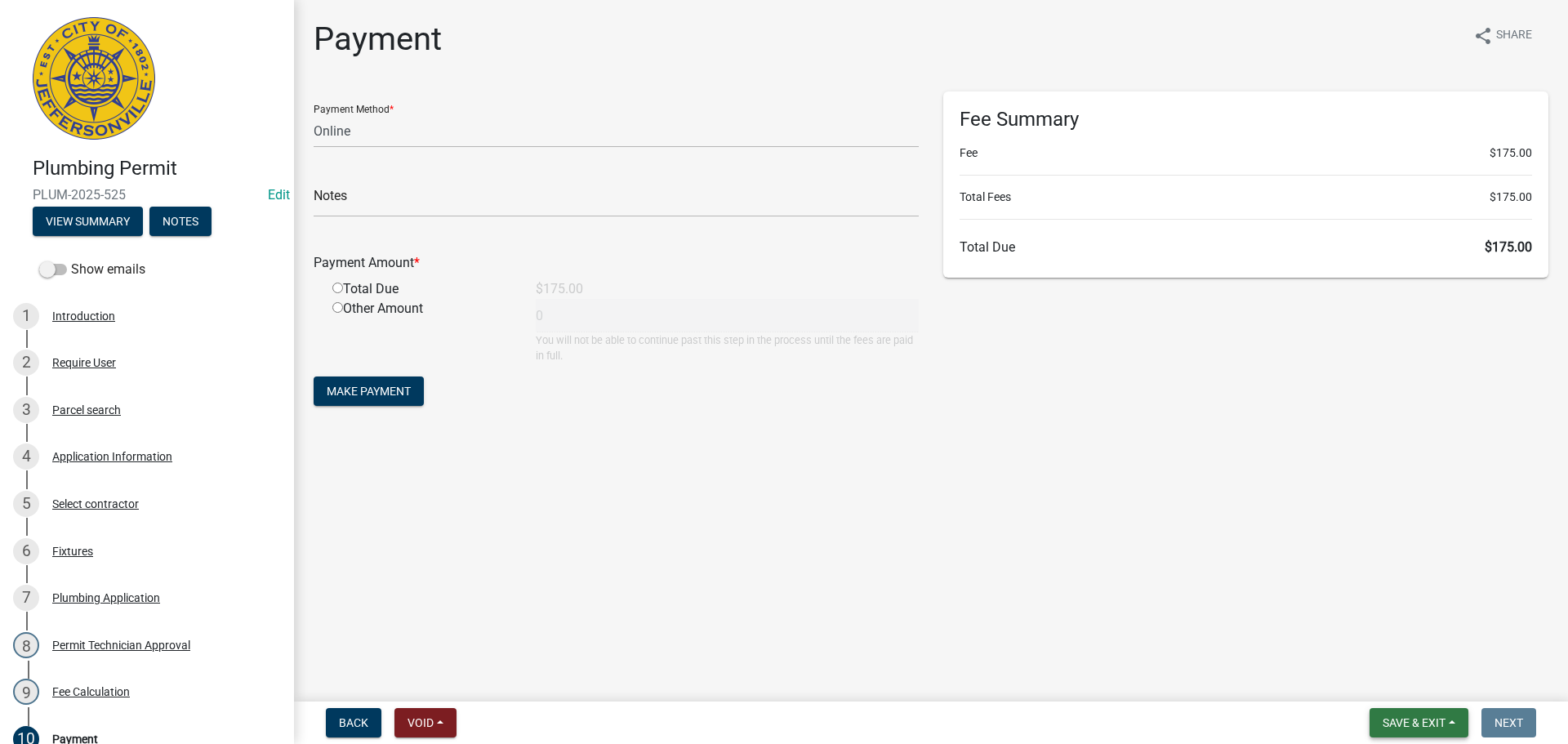
click at [1424, 722] on span "Save & Exit" at bounding box center [1414, 722] width 63 height 13
click at [1432, 667] on button "Save & Exit" at bounding box center [1403, 680] width 131 height 39
